Goal: Information Seeking & Learning: Learn about a topic

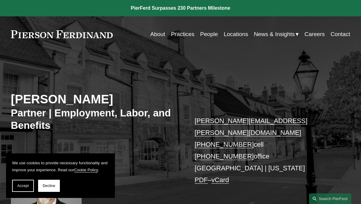
click at [209, 38] on link "People" at bounding box center [209, 33] width 18 height 11
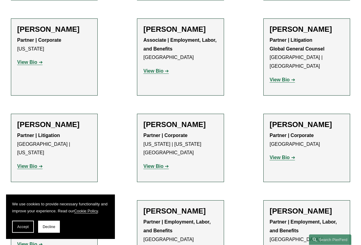
scroll to position [3072, 0]
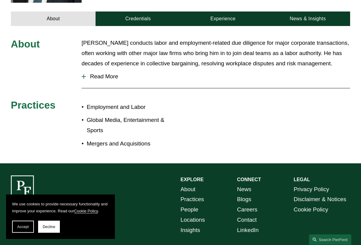
scroll to position [240, 0]
click at [110, 73] on span "Read More" at bounding box center [218, 76] width 265 height 7
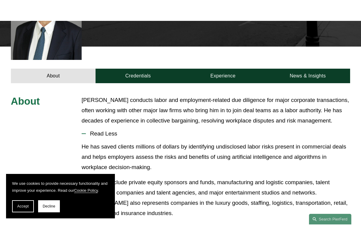
scroll to position [198, 0]
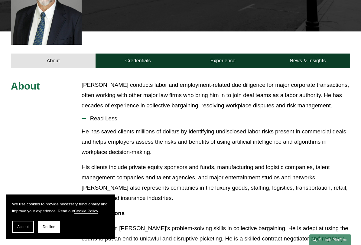
click at [130, 54] on link "Credentials" at bounding box center [138, 61] width 85 height 15
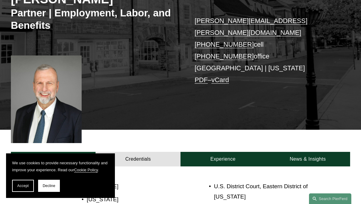
scroll to position [0, 0]
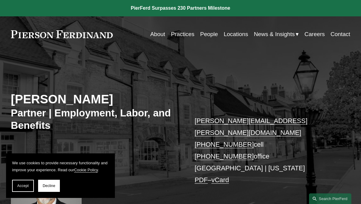
click at [24, 184] on span "Accept" at bounding box center [22, 185] width 11 height 4
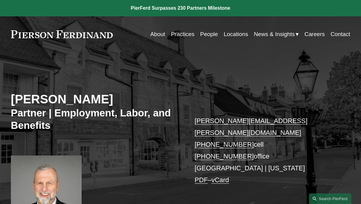
click at [209, 37] on link "People" at bounding box center [209, 33] width 18 height 11
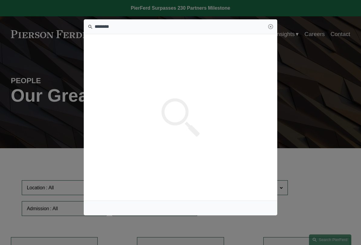
click at [221, 118] on span at bounding box center [181, 117] width 194 height 77
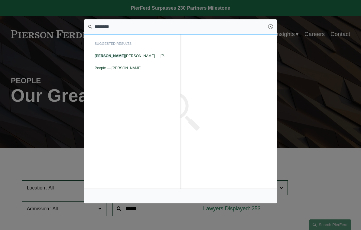
type input "********"
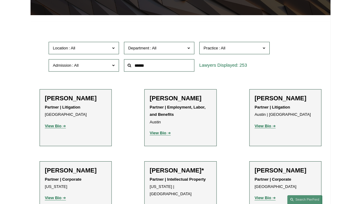
scroll to position [130, 0]
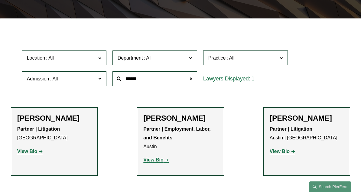
type input "******"
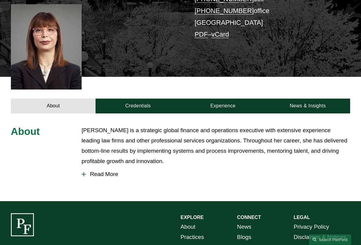
scroll to position [163, 0]
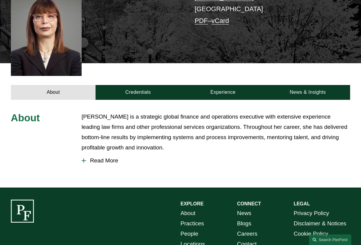
click at [109, 157] on span "Read More" at bounding box center [218, 160] width 265 height 7
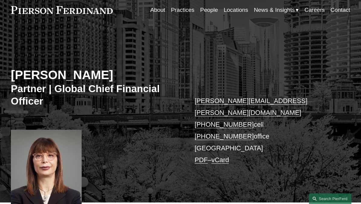
scroll to position [0, 0]
